Goal: Information Seeking & Learning: Learn about a topic

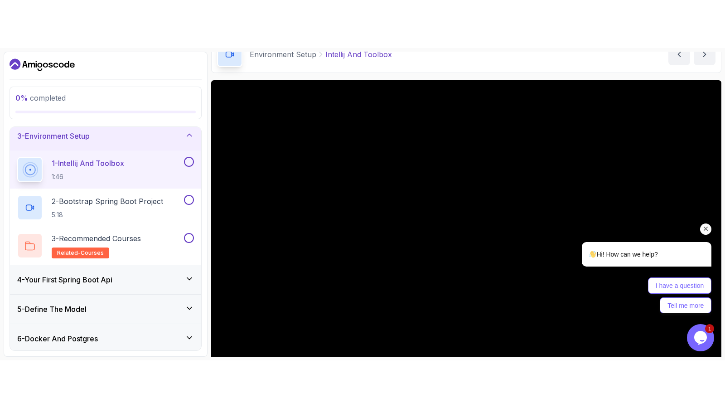
scroll to position [131, 0]
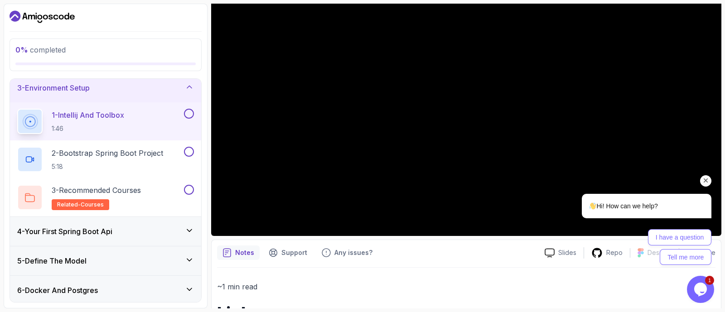
click at [705, 184] on icon "Chat attention grabber" at bounding box center [706, 181] width 8 height 8
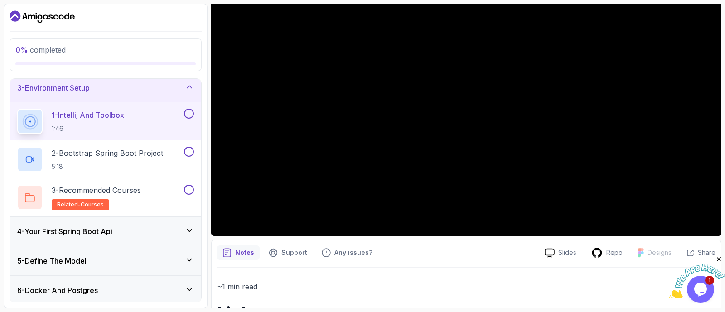
click at [712, 297] on iframe at bounding box center [362, 156] width 725 height 312
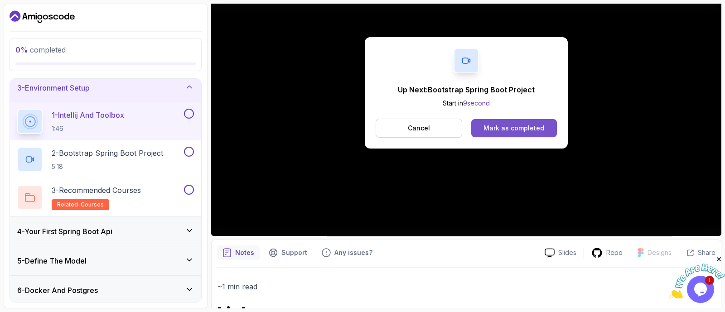
click at [508, 126] on div "Mark as completed" at bounding box center [514, 128] width 61 height 9
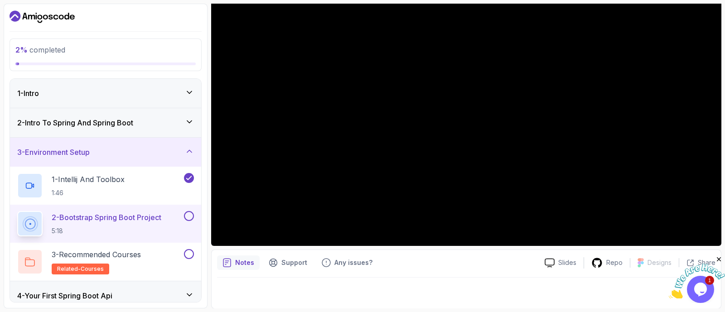
click at [69, 101] on div "1 - Intro" at bounding box center [105, 93] width 191 height 29
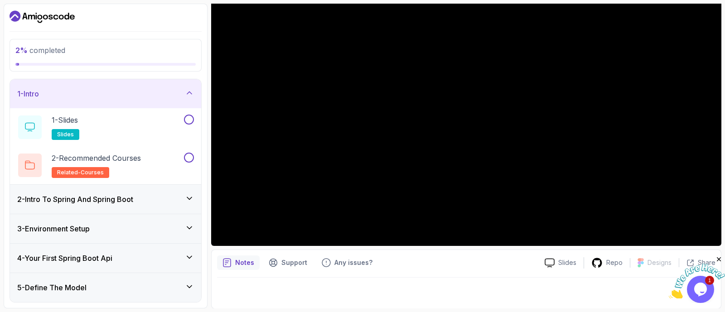
click at [123, 194] on h3 "2 - Intro To Spring And Spring Boot" at bounding box center [75, 199] width 116 height 11
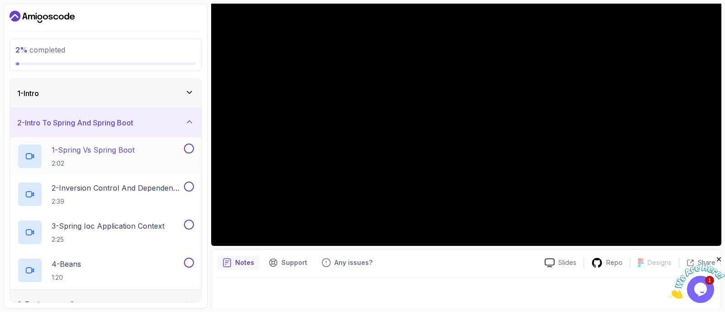
click at [105, 153] on p "1 - Spring Vs Spring Boot" at bounding box center [93, 150] width 83 height 11
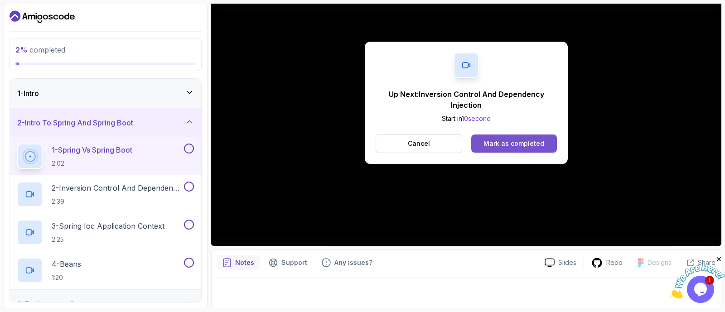
click at [530, 148] on button "Mark as completed" at bounding box center [515, 144] width 86 height 18
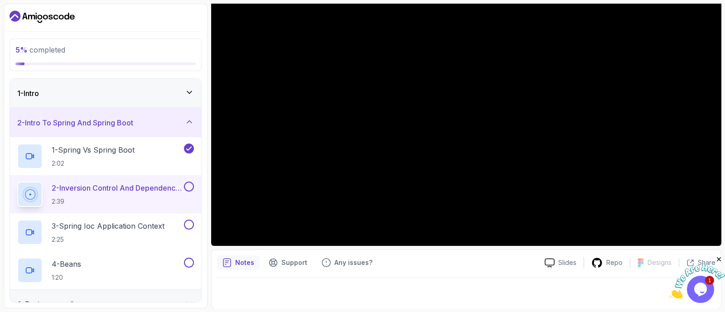
click at [190, 185] on button at bounding box center [189, 187] width 10 height 10
click at [190, 225] on button at bounding box center [189, 225] width 10 height 10
click at [189, 266] on button at bounding box center [189, 263] width 10 height 10
click at [133, 117] on h3 "2 - Intro To Spring And Spring Boot" at bounding box center [75, 122] width 116 height 11
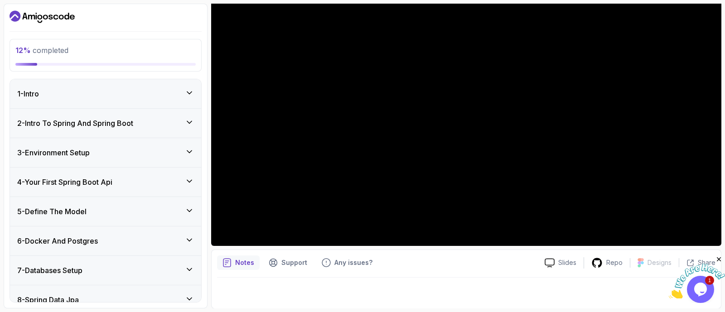
click at [90, 153] on h3 "3 - Environment Setup" at bounding box center [53, 152] width 73 height 11
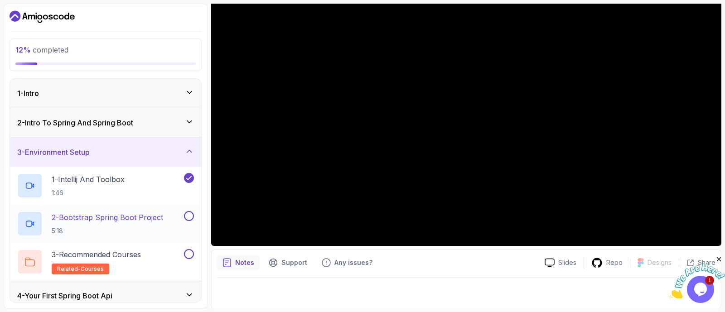
click at [116, 211] on div "2 - Bootstrap Spring Boot Project 5:18" at bounding box center [99, 223] width 165 height 25
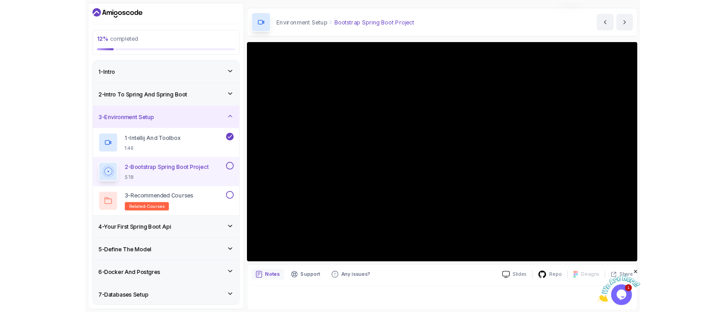
scroll to position [122, 0]
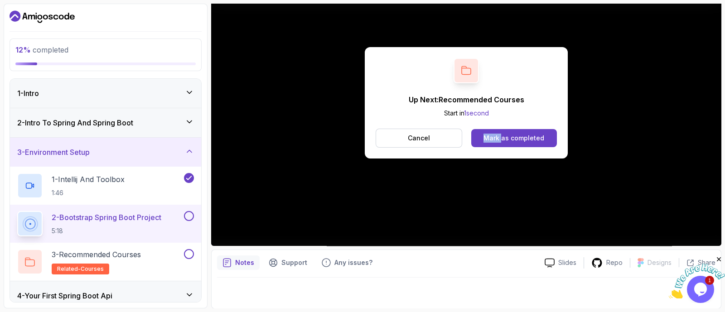
drag, startPoint x: 267, startPoint y: 9, endPoint x: 477, endPoint y: 174, distance: 267.0
click at [477, 174] on div "Up Next: Recommended Courses Start in 1 second Cancel Mark as completed" at bounding box center [466, 102] width 511 height 287
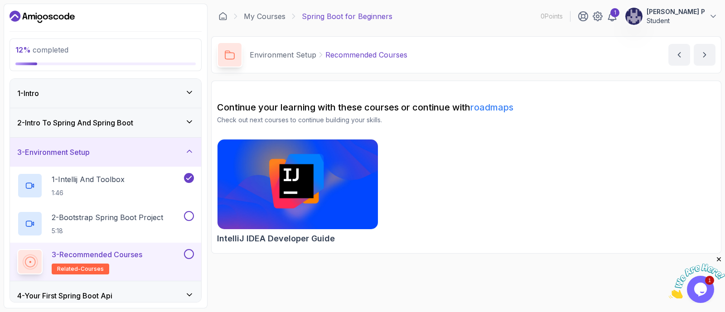
click at [477, 174] on div "IntelliJ IDEA Developer Guide" at bounding box center [466, 193] width 499 height 109
click at [87, 153] on h3 "3 - Environment Setup" at bounding box center [53, 152] width 73 height 11
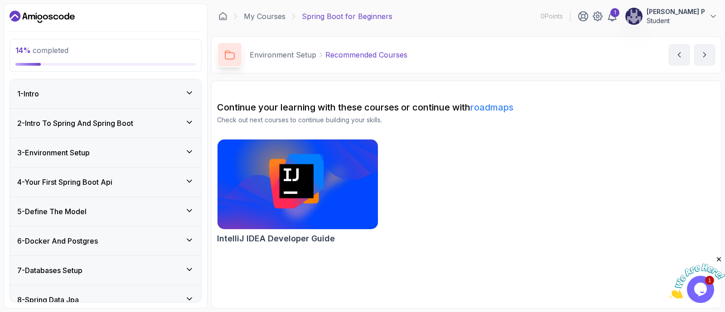
click at [100, 182] on h3 "4 - Your First Spring Boot Api" at bounding box center [64, 182] width 95 height 11
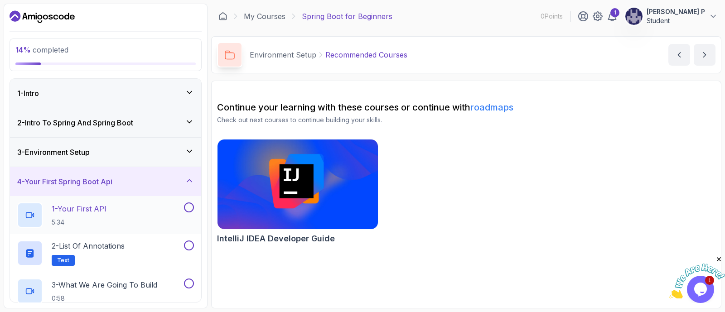
click at [100, 204] on p "1 - Your First API" at bounding box center [79, 209] width 55 height 11
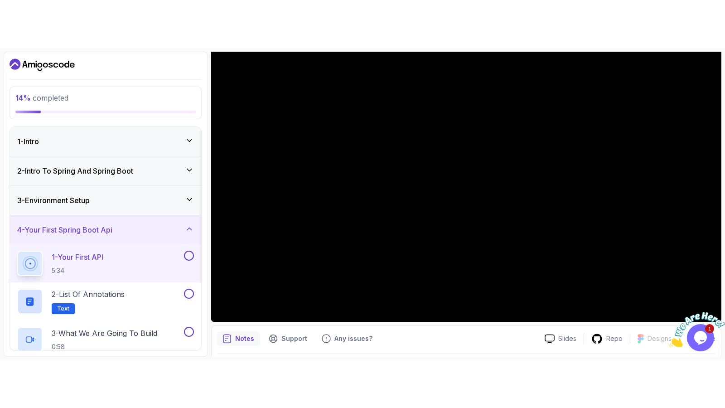
scroll to position [102, 0]
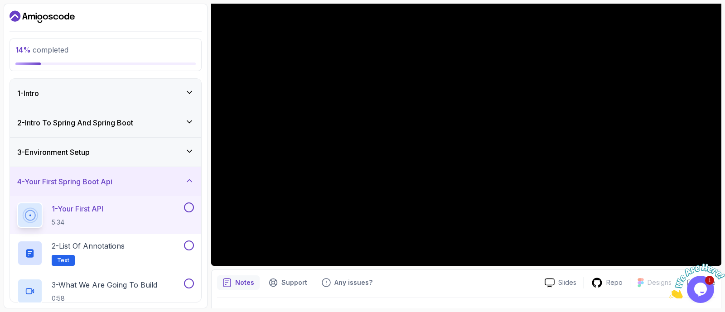
click at [712, 266] on iframe at bounding box center [466, 122] width 511 height 287
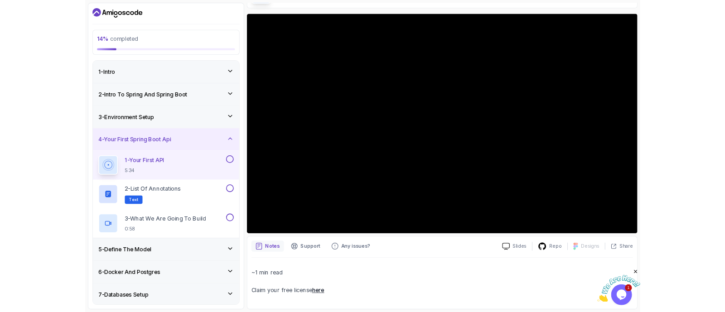
scroll to position [62, 0]
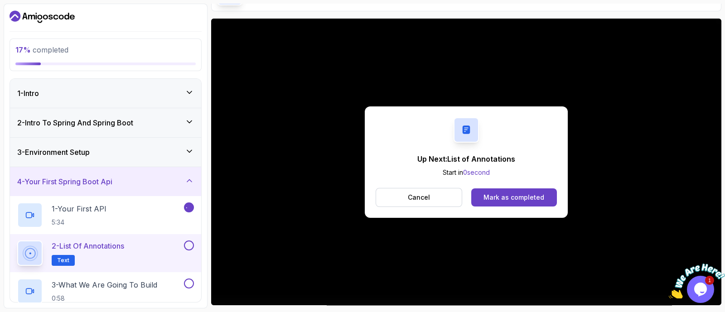
scroll to position [102, 0]
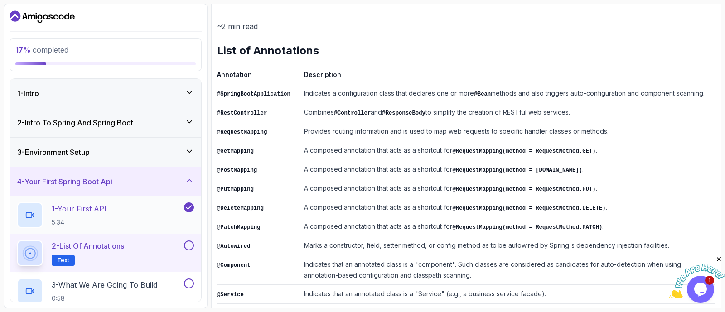
drag, startPoint x: 87, startPoint y: 185, endPoint x: 115, endPoint y: 215, distance: 41.4
click at [115, 215] on div "4 - Your First Spring Boot Api 1 - Your First API 5:34 2 - List of Annotations …" at bounding box center [105, 238] width 191 height 143
click at [115, 215] on div "1 - Your First API 5:34" at bounding box center [99, 215] width 165 height 25
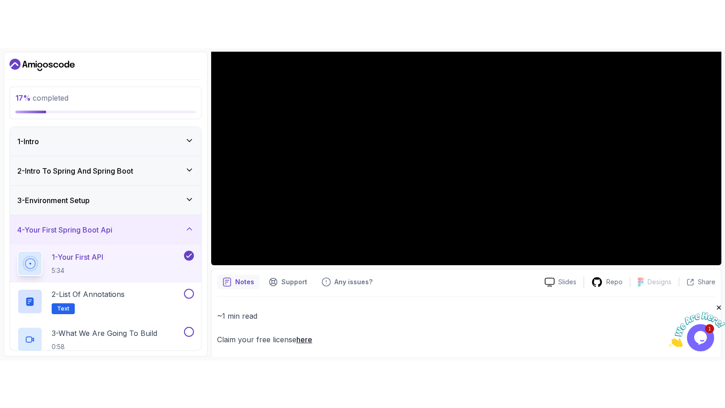
scroll to position [153, 0]
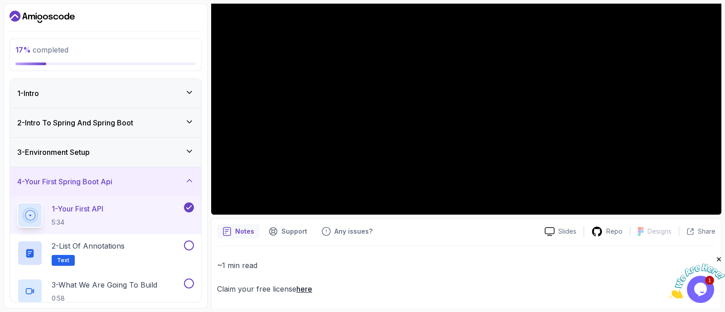
drag, startPoint x: 720, startPoint y: 260, endPoint x: 1376, endPoint y: 486, distance: 694.1
click at [721, 260] on icon "Close" at bounding box center [719, 260] width 8 height 8
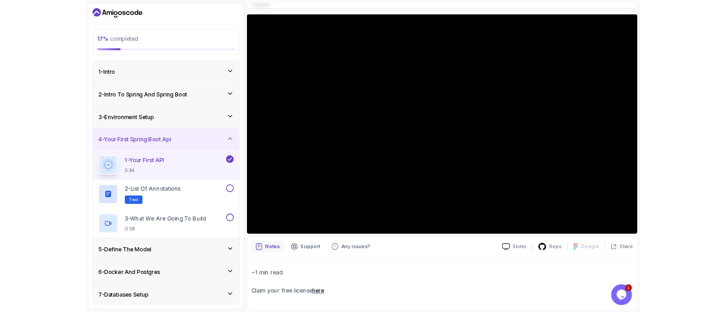
scroll to position [129, 0]
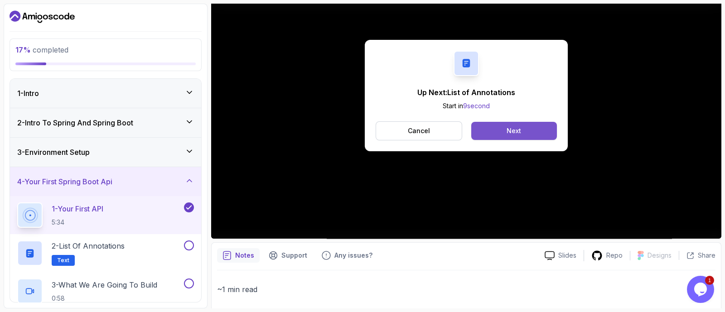
click at [498, 128] on button "Next" at bounding box center [515, 131] width 86 height 18
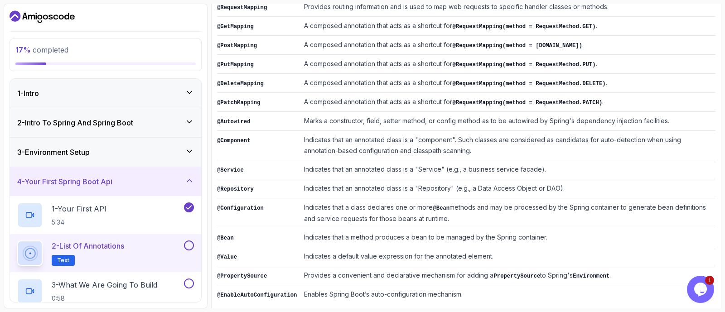
scroll to position [231, 0]
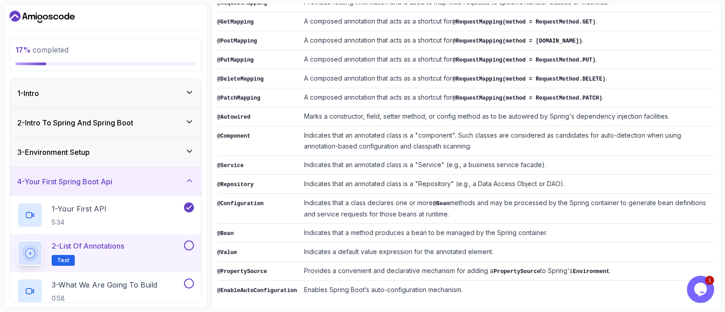
click at [188, 246] on button at bounding box center [189, 246] width 10 height 10
click at [174, 284] on div "3 - What We Are Going To Build 0:58" at bounding box center [99, 291] width 165 height 25
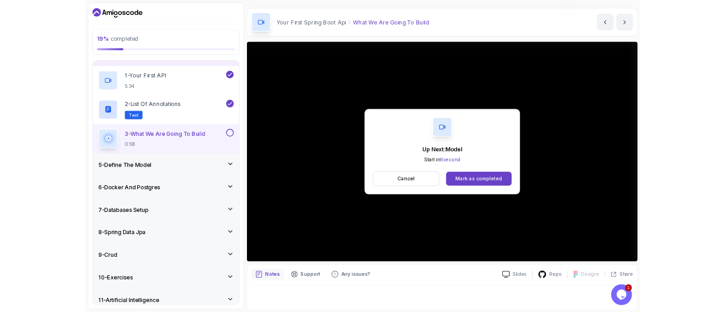
scroll to position [61, 0]
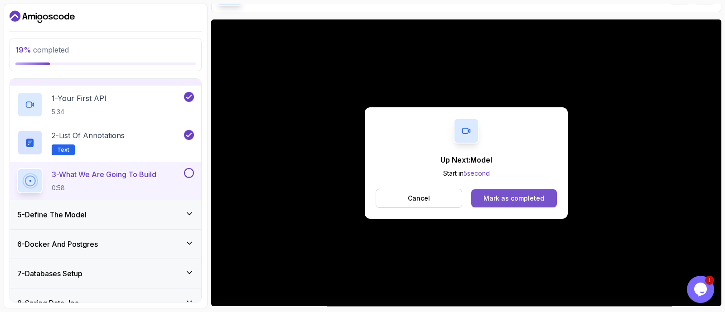
click at [512, 196] on div "Mark as completed" at bounding box center [514, 198] width 61 height 9
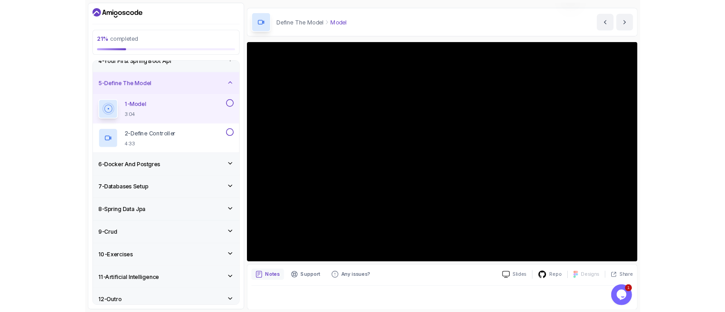
scroll to position [61, 0]
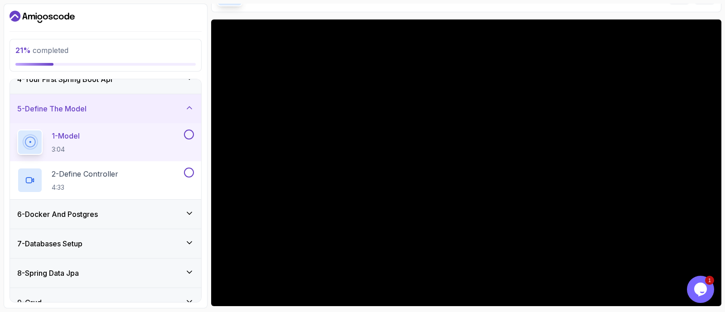
click at [118, 145] on div "1 - Model 3:04" at bounding box center [99, 142] width 165 height 25
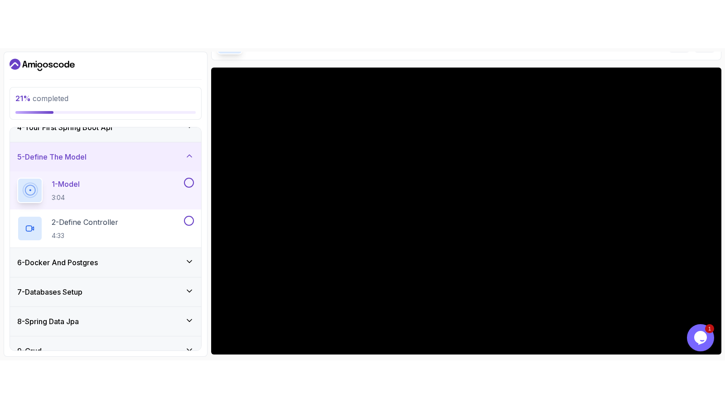
scroll to position [105, 0]
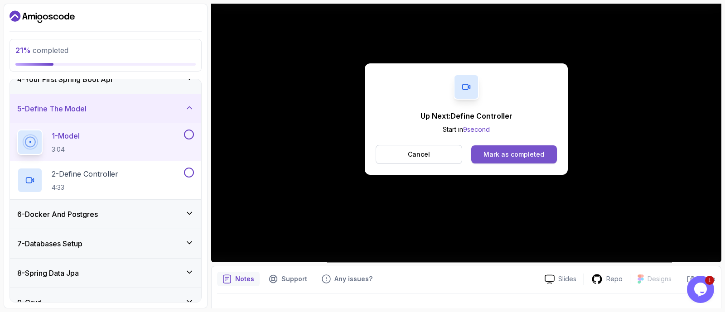
click at [496, 155] on div "Mark as completed" at bounding box center [514, 154] width 61 height 9
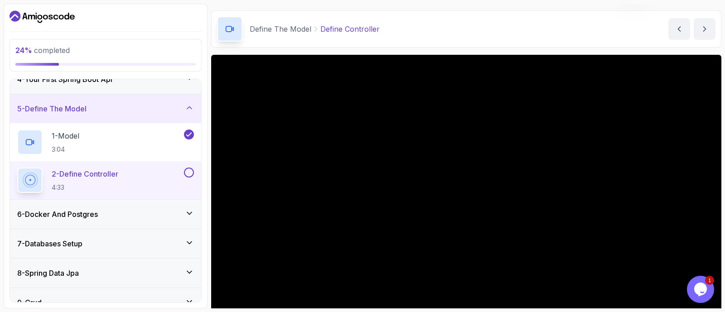
scroll to position [105, 0]
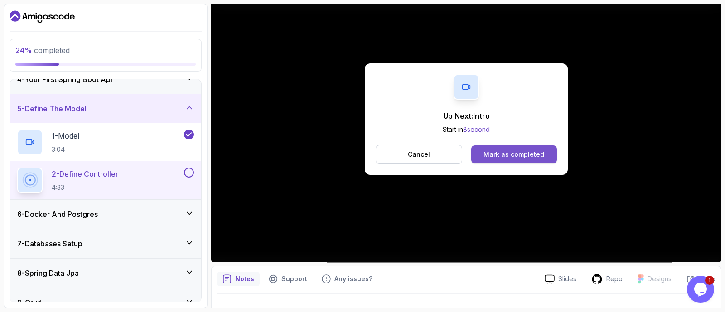
click at [512, 155] on div "Mark as completed" at bounding box center [514, 154] width 61 height 9
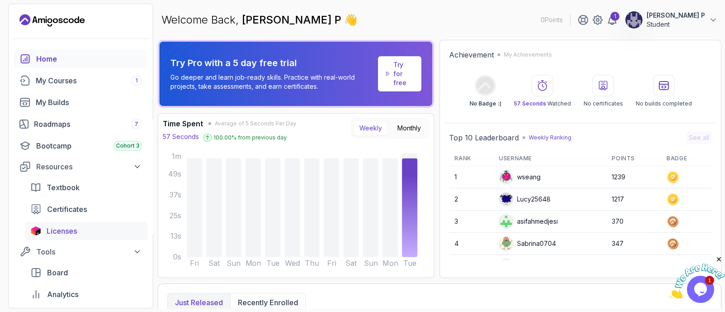
click at [75, 227] on span "Licenses" at bounding box center [62, 231] width 30 height 11
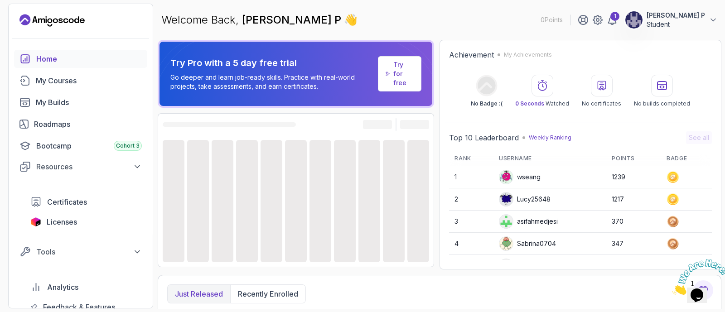
drag, startPoint x: 73, startPoint y: 133, endPoint x: 74, endPoint y: 190, distance: 57.1
click at [74, 190] on div "Home My Courses My Builds Roadmaps Bootcamp Cohort 3 Resources Textbook Certifi…" at bounding box center [80, 188] width 133 height 276
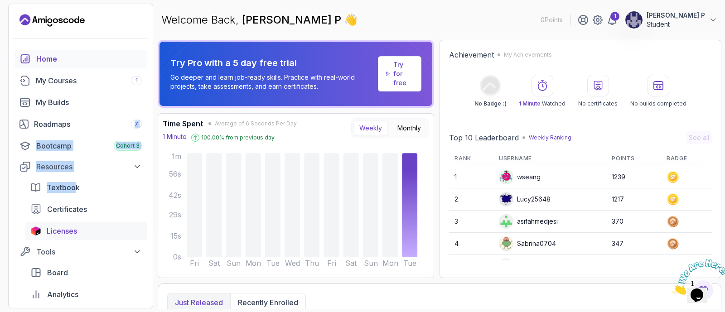
click at [68, 232] on span "Licenses" at bounding box center [62, 231] width 30 height 11
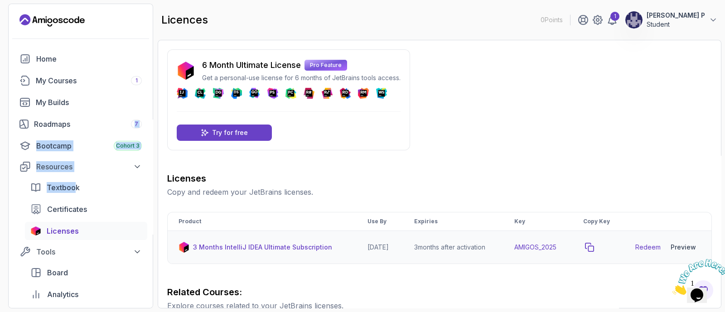
click at [593, 243] on icon "copy-button" at bounding box center [589, 247] width 9 height 9
click at [646, 248] on link "Redeem" at bounding box center [648, 247] width 25 height 9
click at [681, 241] on button "Preview" at bounding box center [683, 247] width 34 height 18
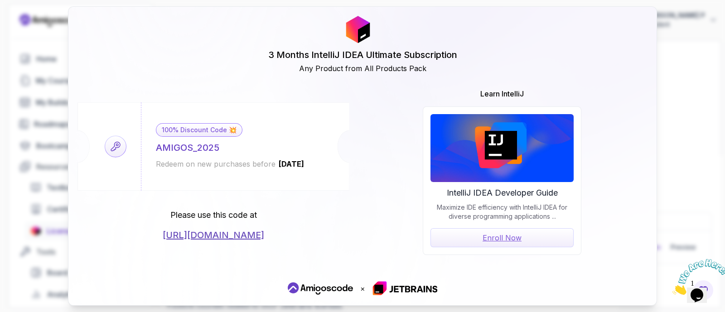
click at [713, 153] on div "3 Months IntelliJ IDEA Ultimate Subscription Any Product from All Products Pack…" at bounding box center [362, 156] width 725 height 312
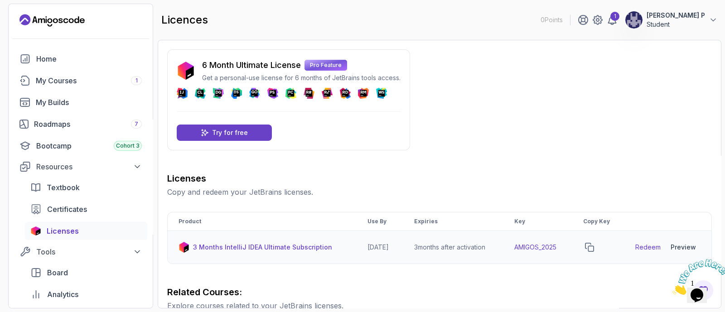
click at [652, 249] on link "Redeem" at bounding box center [648, 247] width 25 height 9
